Goal: Task Accomplishment & Management: Manage account settings

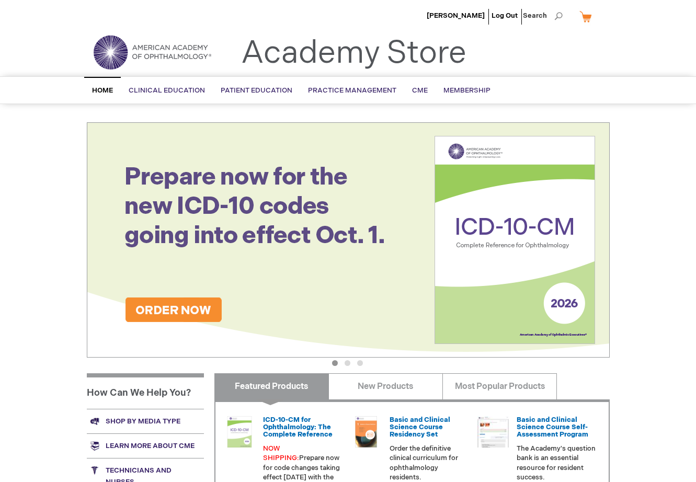
click at [584, 14] on link "My Cart" at bounding box center [589, 16] width 25 height 18
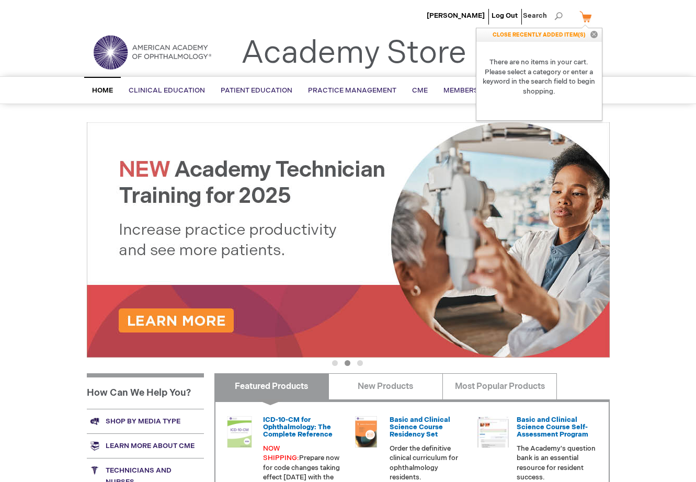
click at [530, 33] on p "CLOSE RECENTLY ADDED ITEM(S) Close" at bounding box center [539, 35] width 126 height 14
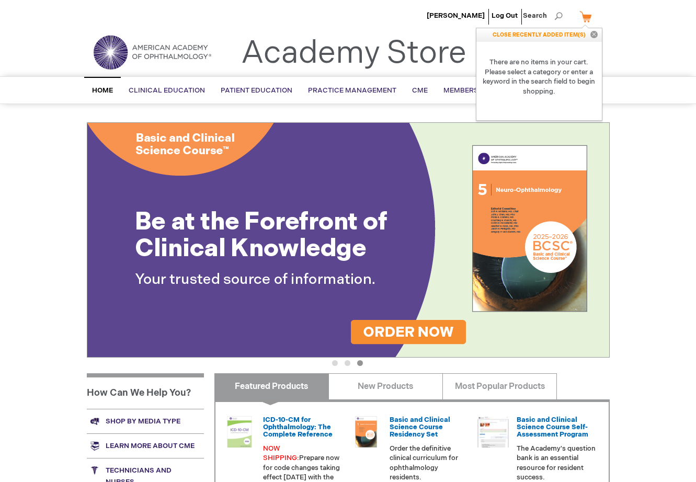
click at [579, 31] on p "CLOSE RECENTLY ADDED ITEM(S) Close" at bounding box center [539, 35] width 126 height 14
click at [577, 35] on p "CLOSE RECENTLY ADDED ITEM(S) Close" at bounding box center [539, 35] width 126 height 14
click at [594, 33] on button "Close" at bounding box center [594, 35] width 16 height 14
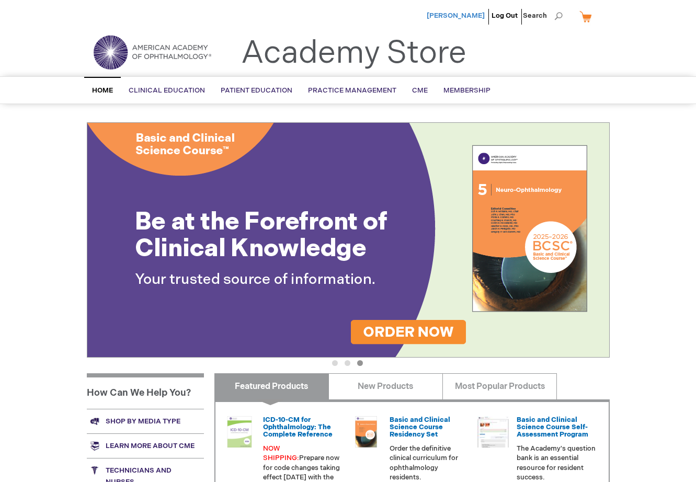
click at [451, 13] on span "[PERSON_NAME]" at bounding box center [456, 16] width 58 height 8
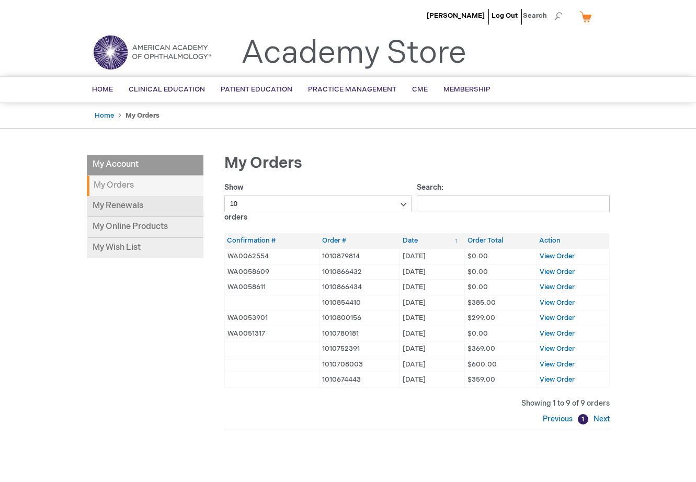
click at [140, 211] on link "My Renewals" at bounding box center [145, 206] width 117 height 21
